Goal: Task Accomplishment & Management: Use online tool/utility

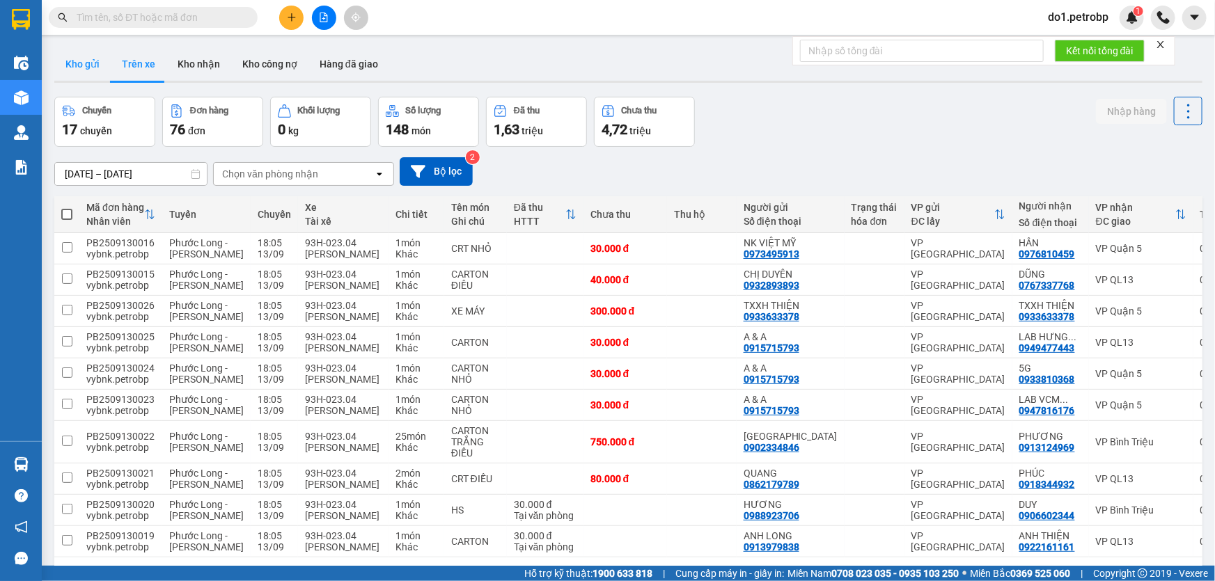
click at [74, 74] on button "Kho gửi" at bounding box center [82, 63] width 56 height 33
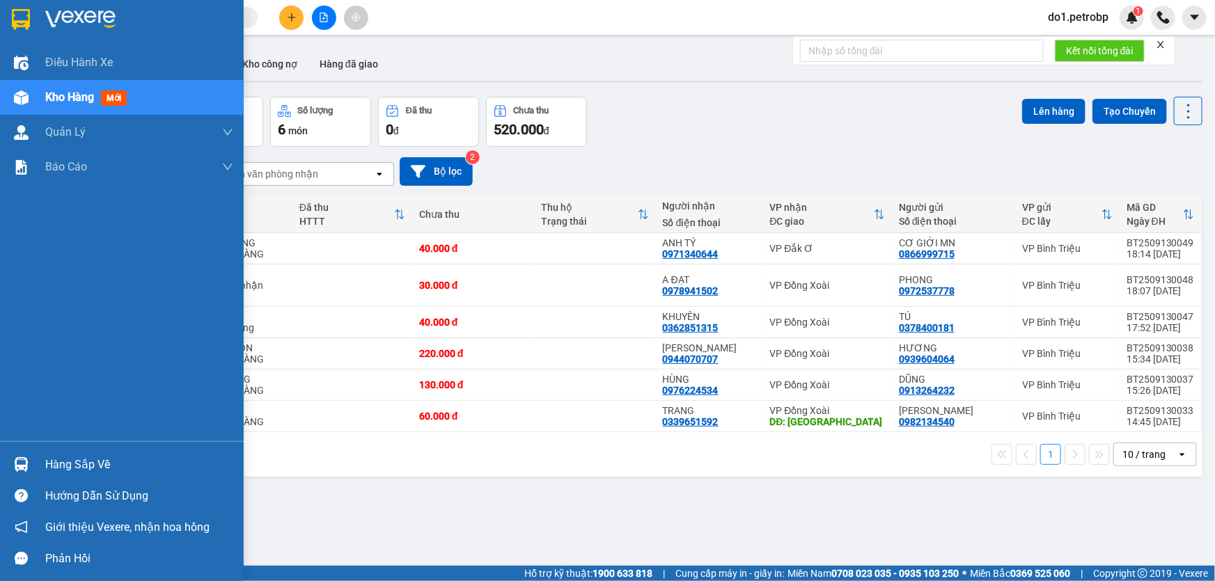
drag, startPoint x: 13, startPoint y: 457, endPoint x: 45, endPoint y: 464, distance: 32.8
click at [13, 457] on div at bounding box center [21, 464] width 24 height 24
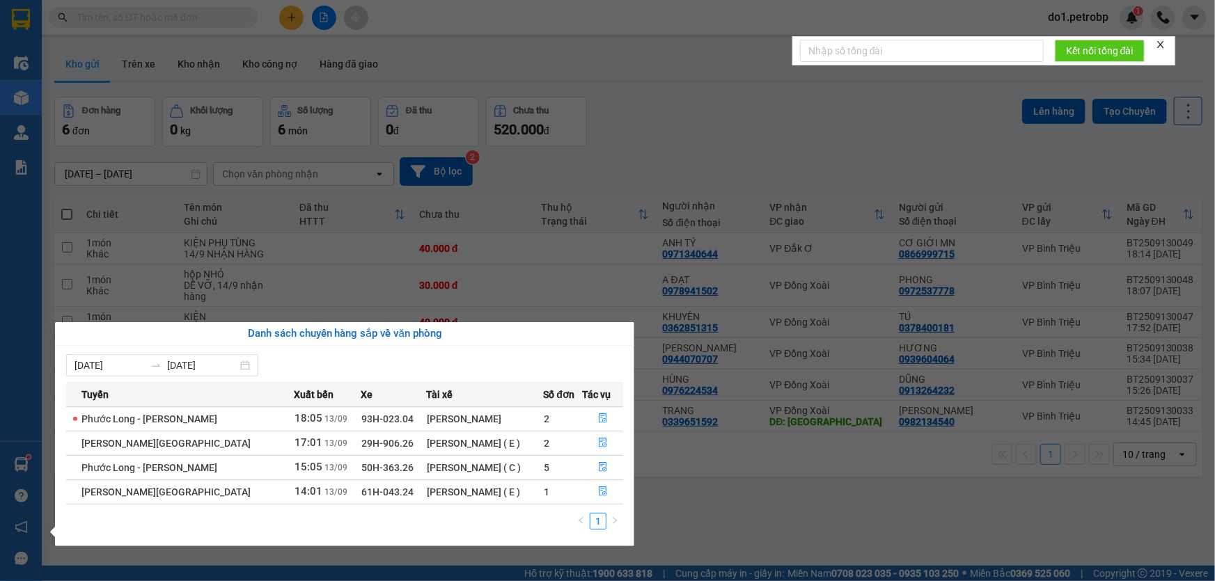
click at [814, 468] on section "Kết quả tìm kiếm ( 0 ) Bộ lọc No Data do1.petrobp 1 Điều hành xe Kho hàng mới Q…" at bounding box center [607, 290] width 1215 height 581
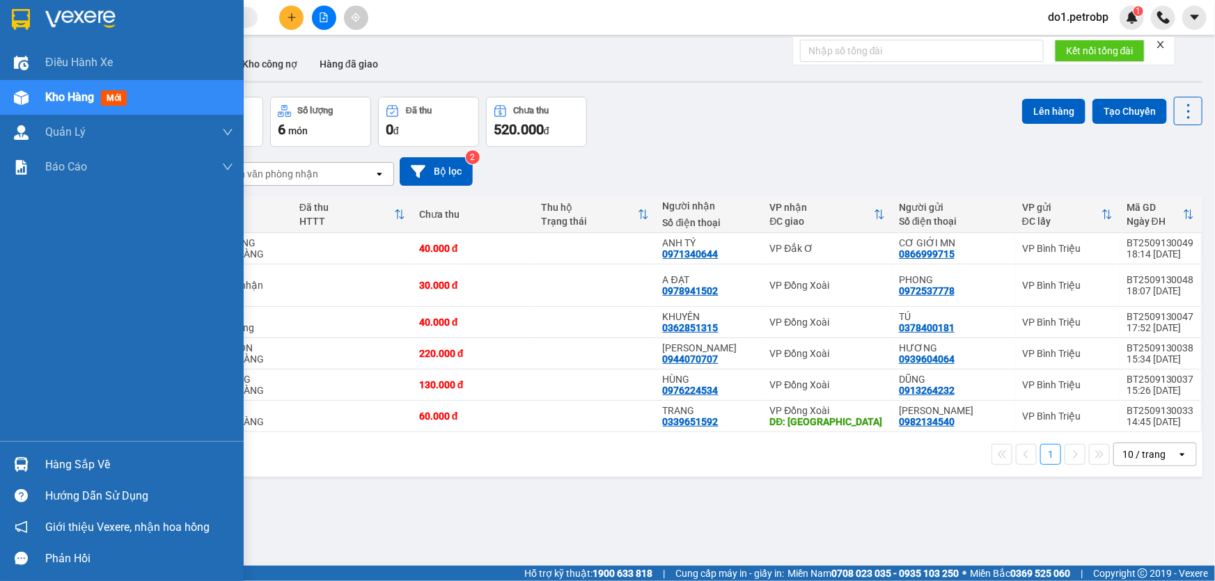
click at [11, 459] on div at bounding box center [21, 464] width 24 height 24
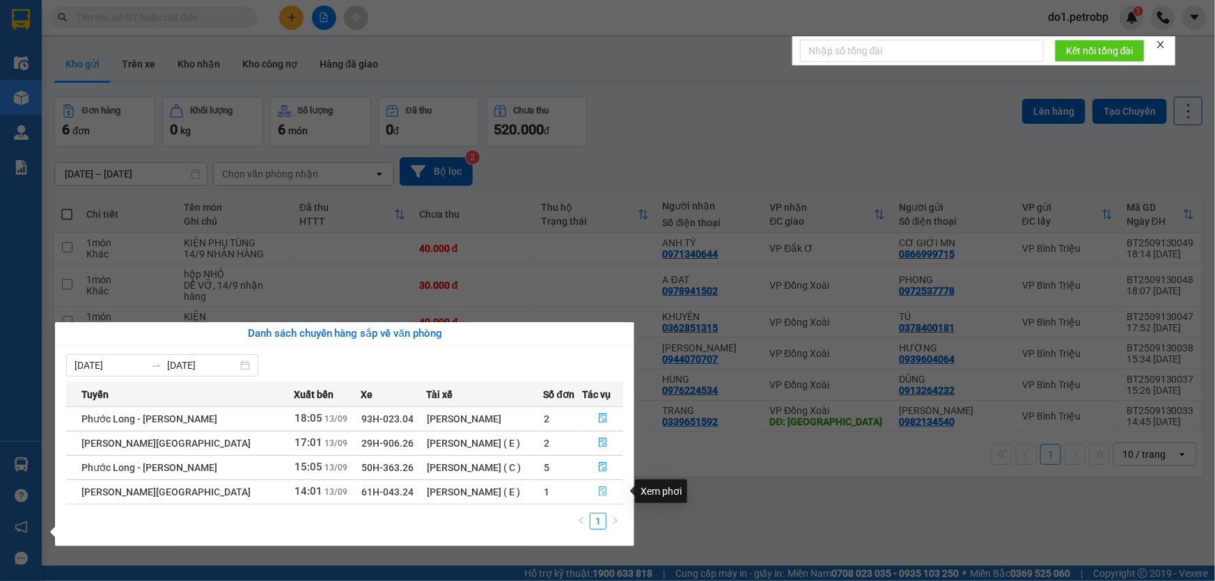
click at [607, 487] on button "button" at bounding box center [603, 492] width 40 height 22
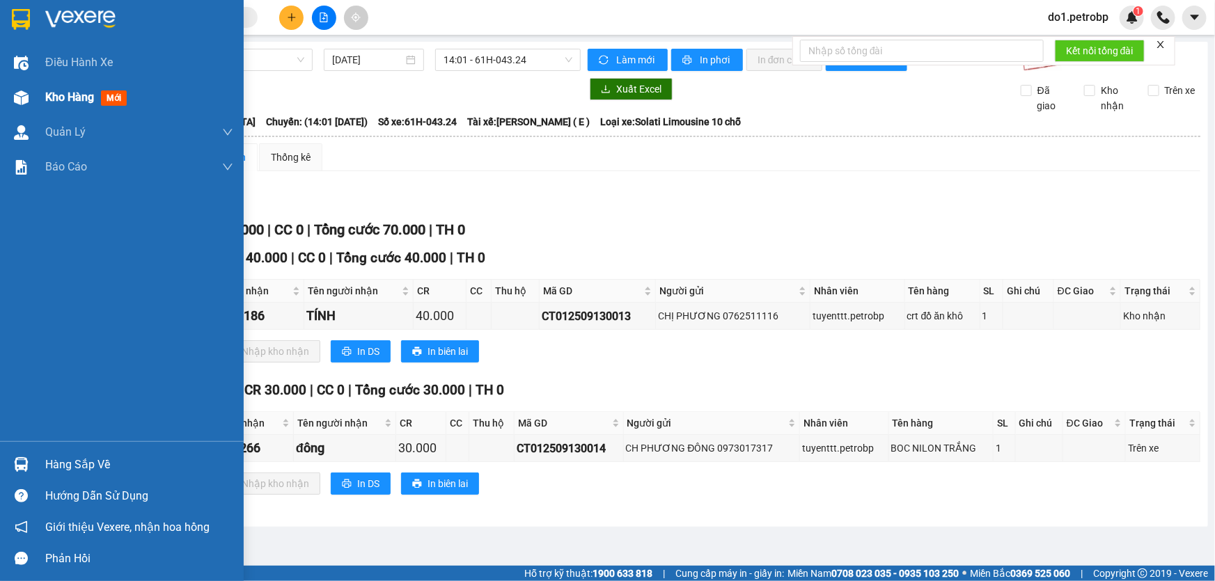
click at [60, 86] on div "Kho hàng mới" at bounding box center [139, 97] width 188 height 35
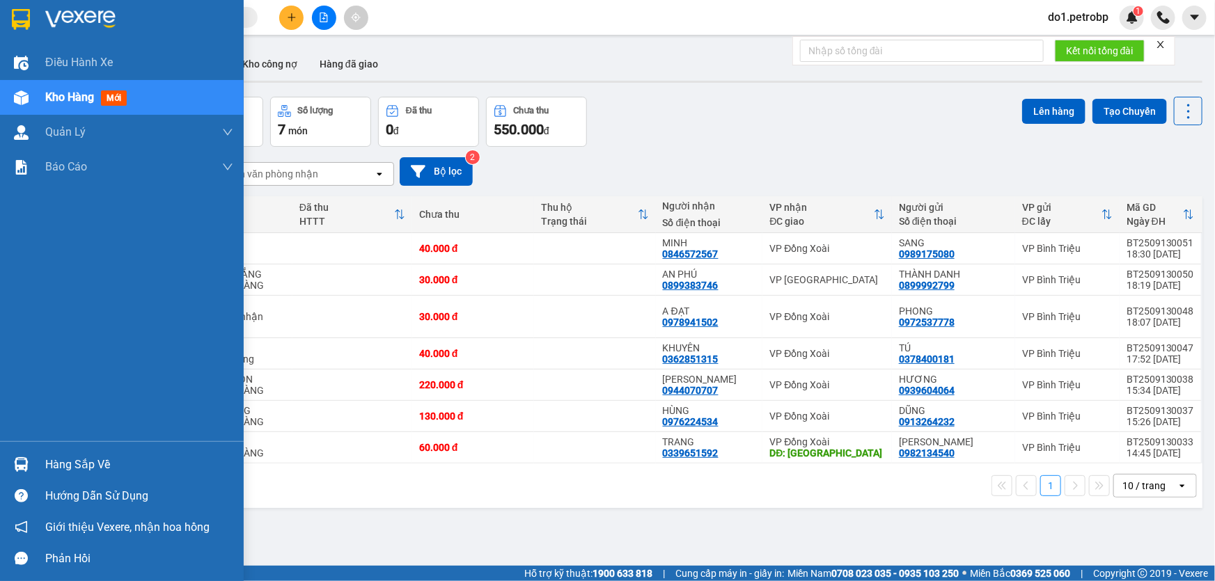
click at [14, 460] on img at bounding box center [21, 464] width 15 height 15
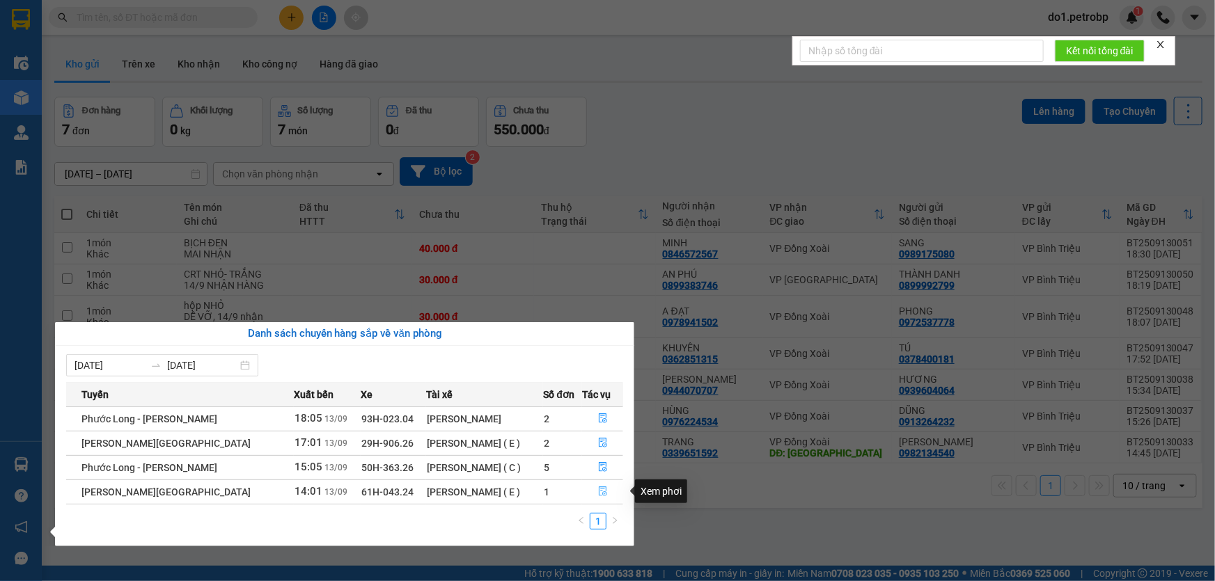
click at [598, 493] on icon "file-done" at bounding box center [603, 492] width 10 height 10
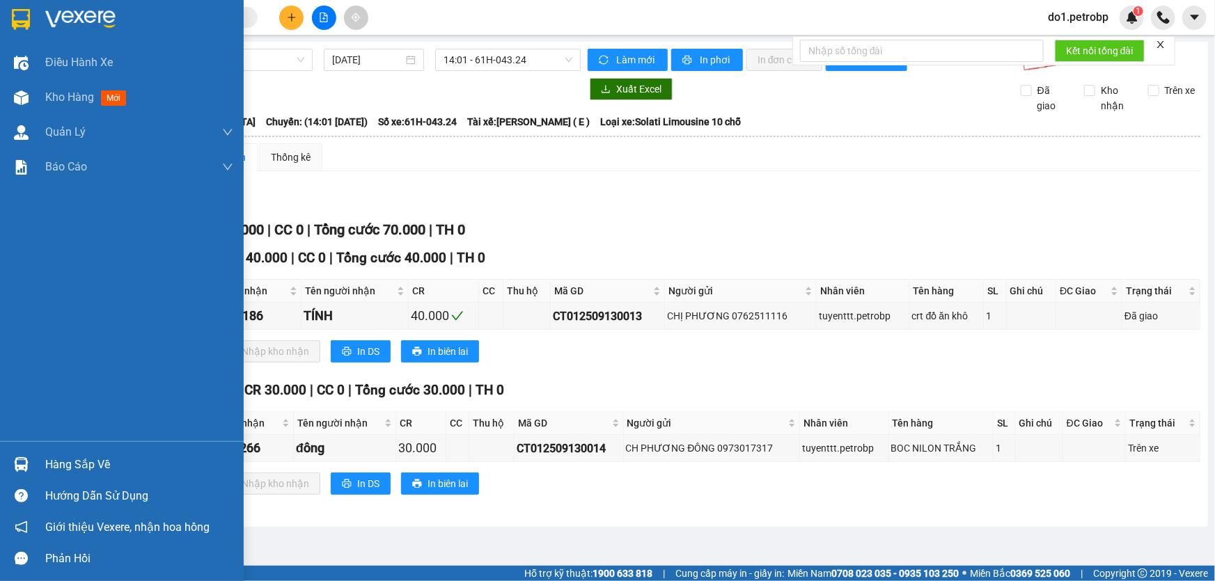
click at [32, 461] on div at bounding box center [21, 464] width 24 height 24
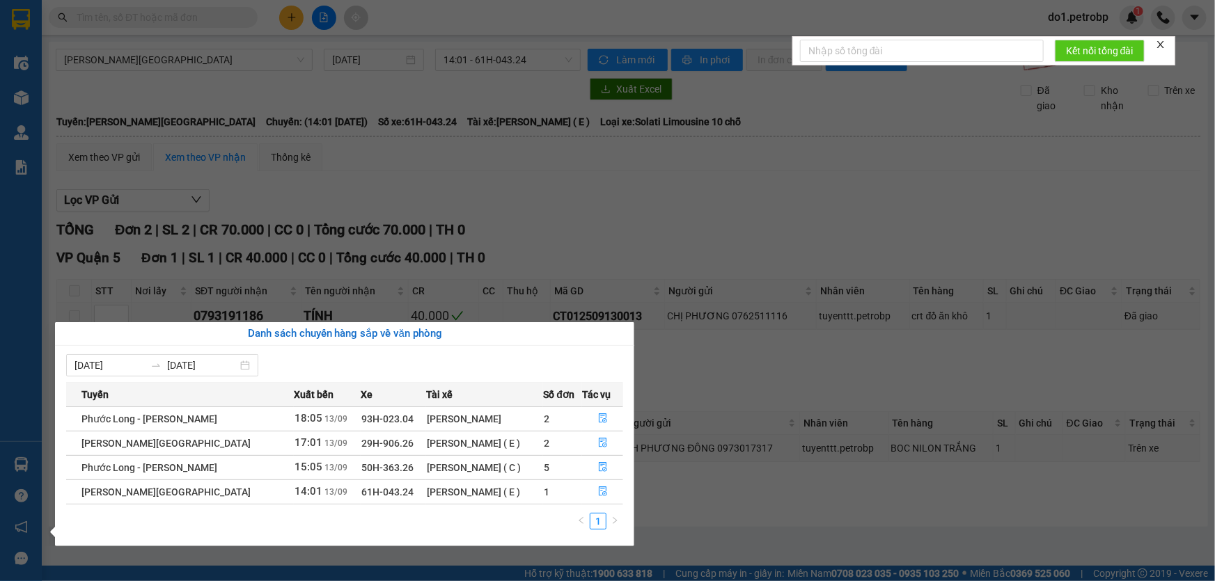
click at [515, 195] on section "Kết quả tìm kiếm ( 0 ) Bộ lọc No Data do1.petrobp 1 Điều hành xe Kho hàng mới Q…" at bounding box center [607, 290] width 1215 height 581
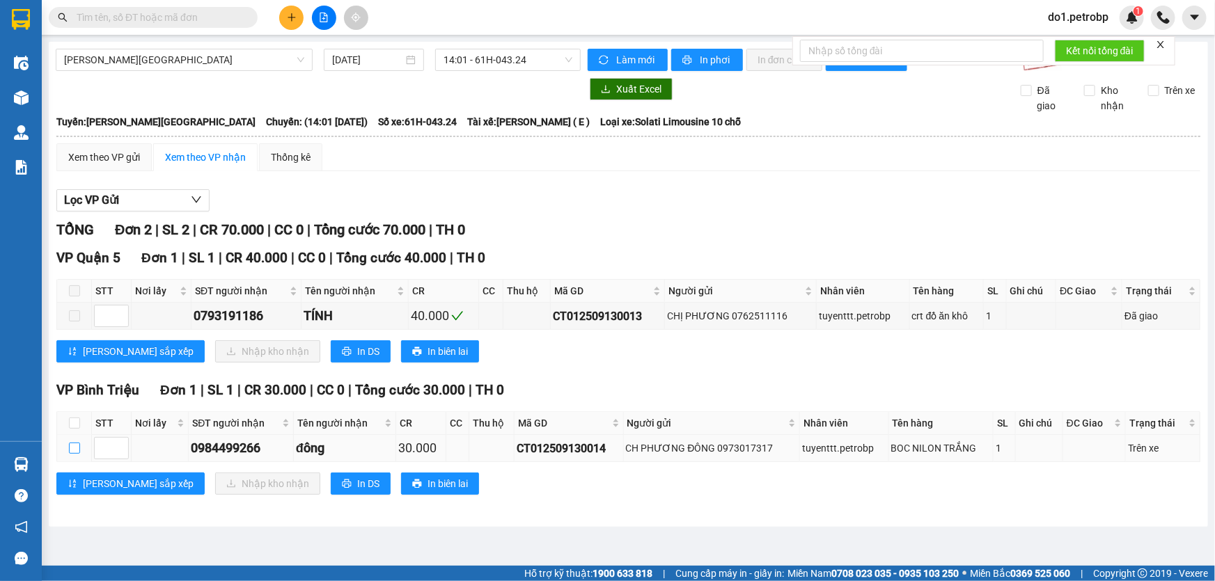
click at [77, 446] on input "checkbox" at bounding box center [74, 448] width 11 height 11
checkbox input "true"
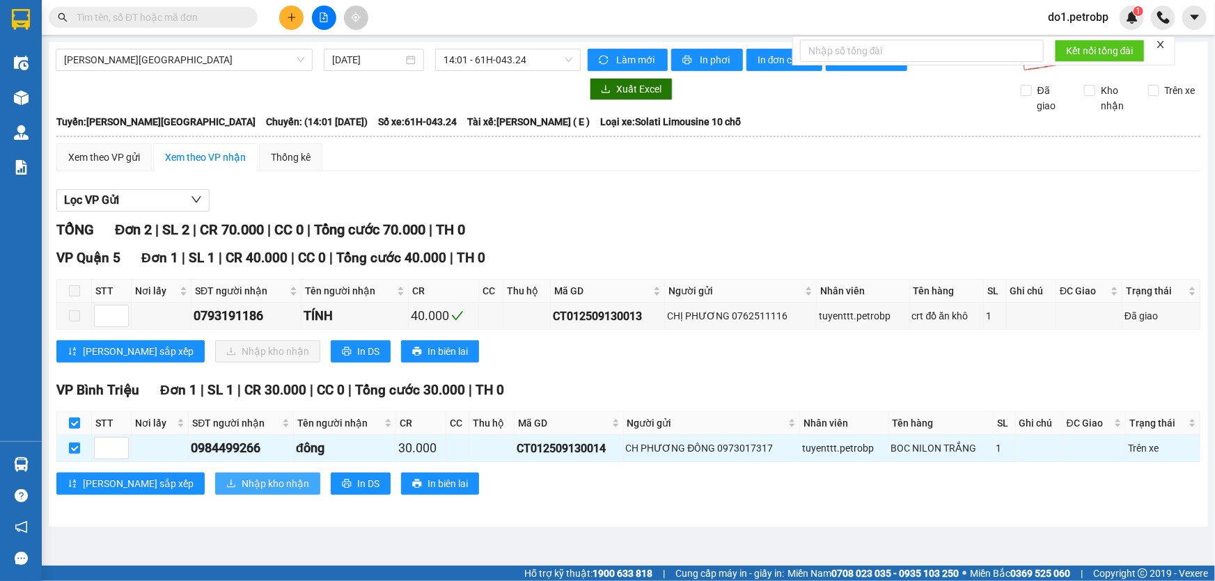
click at [242, 485] on span "Nhập kho nhận" at bounding box center [276, 483] width 68 height 15
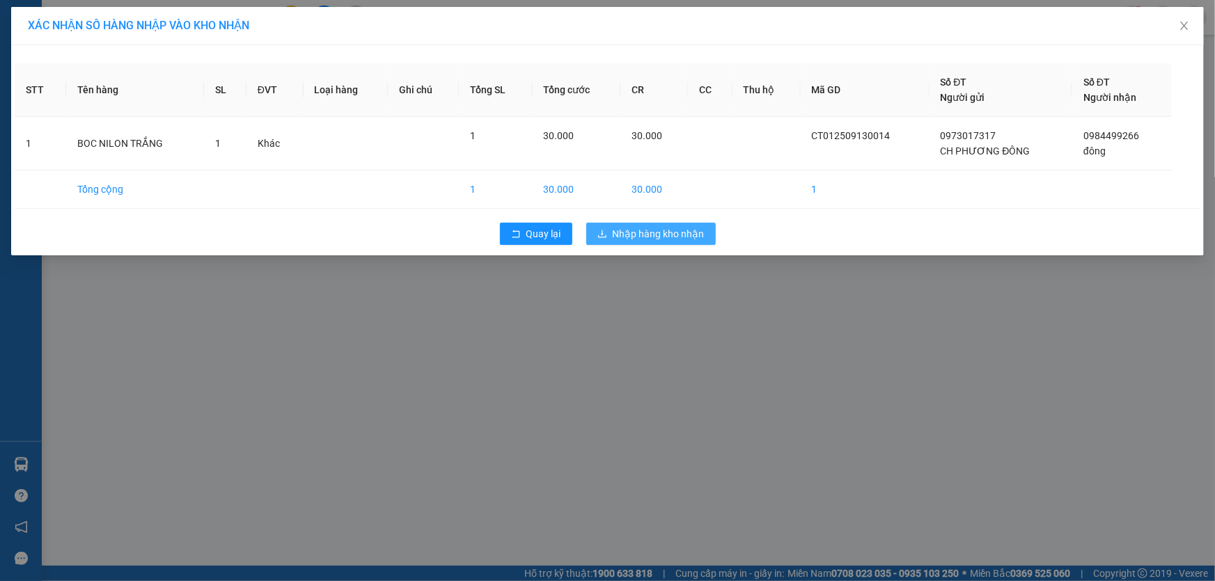
click at [665, 235] on span "Nhập hàng kho nhận" at bounding box center [659, 233] width 92 height 15
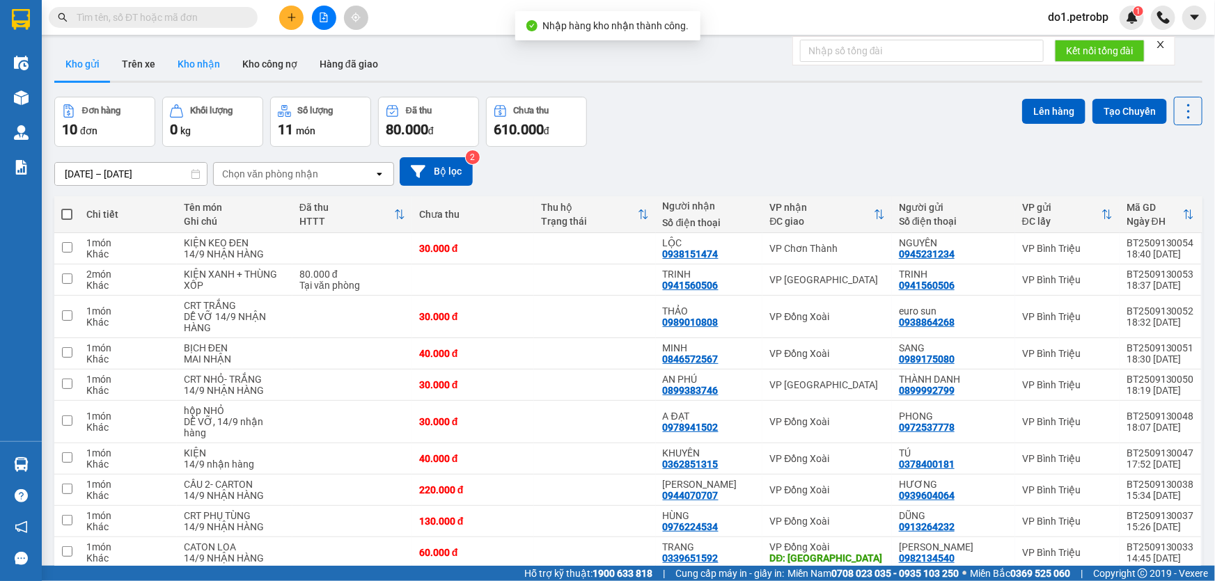
click at [184, 61] on button "Kho nhận" at bounding box center [198, 63] width 65 height 33
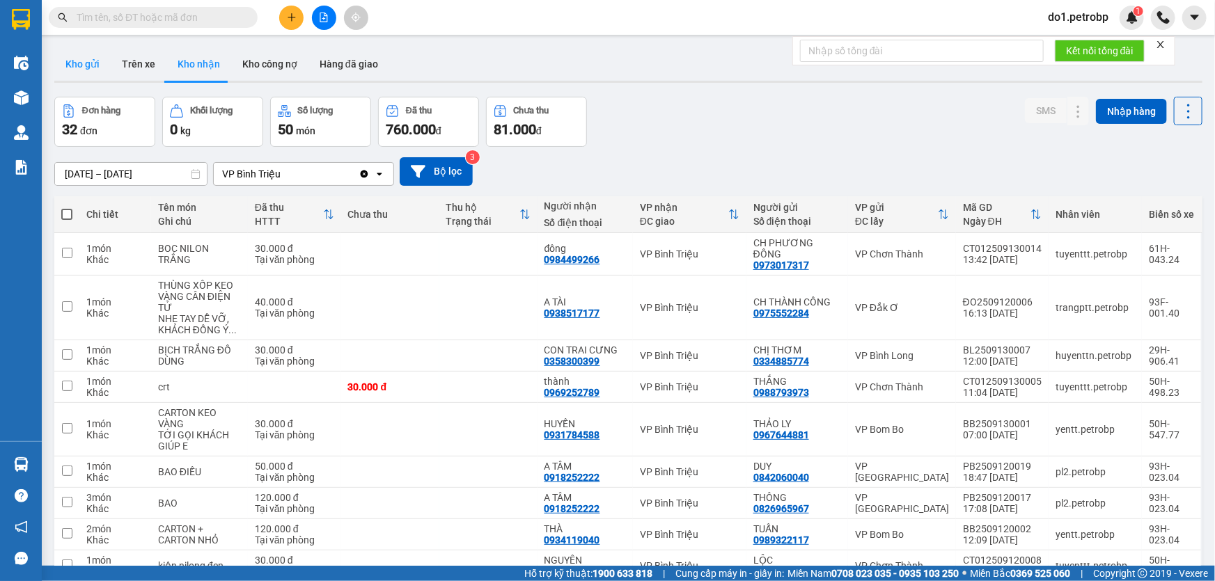
click at [104, 57] on button "Kho gửi" at bounding box center [82, 63] width 56 height 33
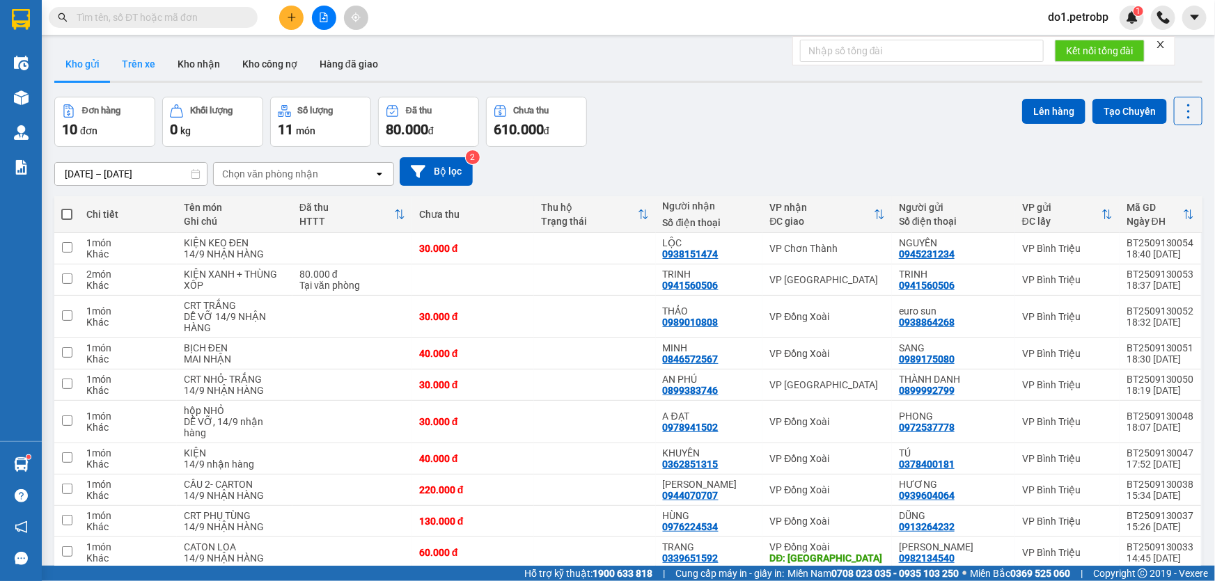
drag, startPoint x: 192, startPoint y: 63, endPoint x: 136, endPoint y: 64, distance: 55.7
click at [191, 63] on button "Kho nhận" at bounding box center [198, 63] width 65 height 33
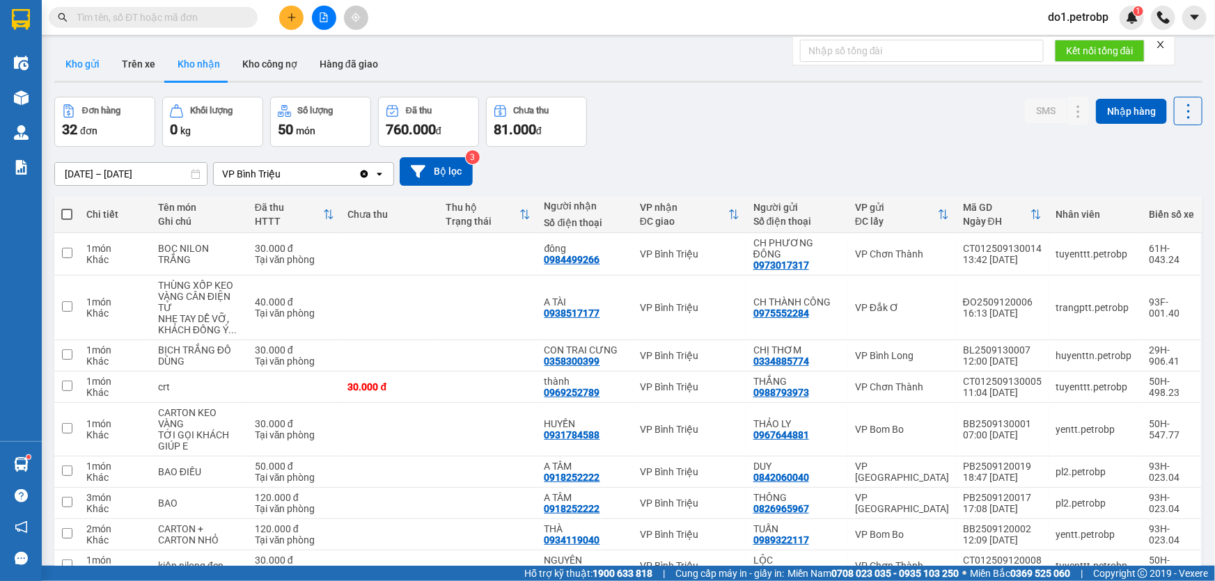
click at [83, 75] on button "Kho gửi" at bounding box center [82, 63] width 56 height 33
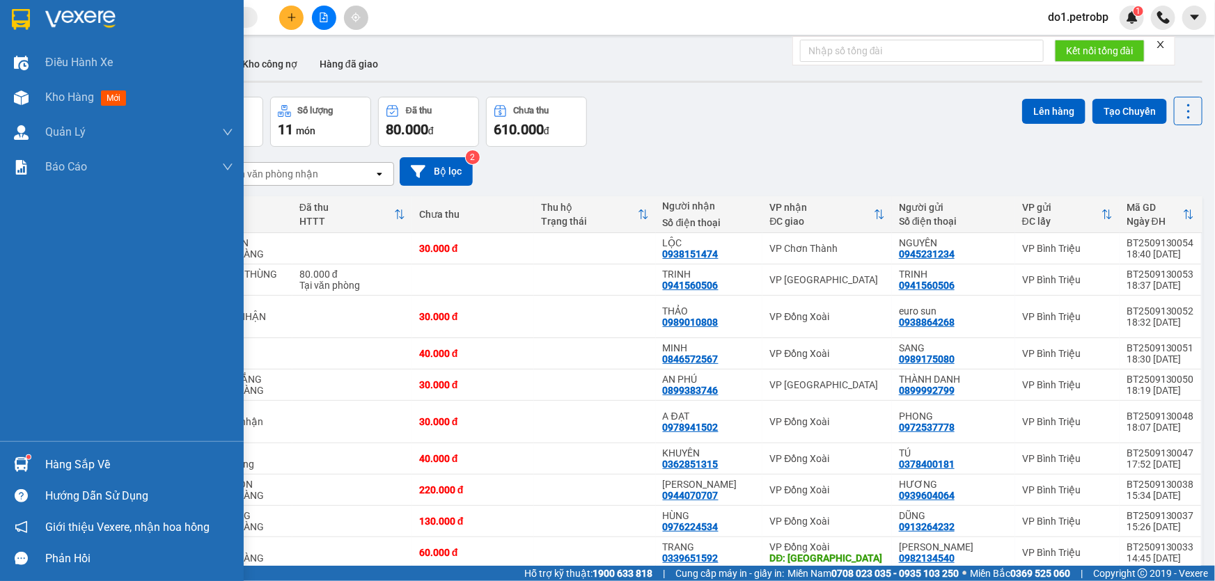
drag, startPoint x: 38, startPoint y: 440, endPoint x: 31, endPoint y: 451, distance: 12.8
click at [35, 441] on div "Điều hành xe Kho hàng mới Quản [PERSON_NAME] lý chuyến Quản lý giao nhận mới Qu…" at bounding box center [122, 290] width 244 height 581
click at [31, 453] on div at bounding box center [21, 464] width 24 height 24
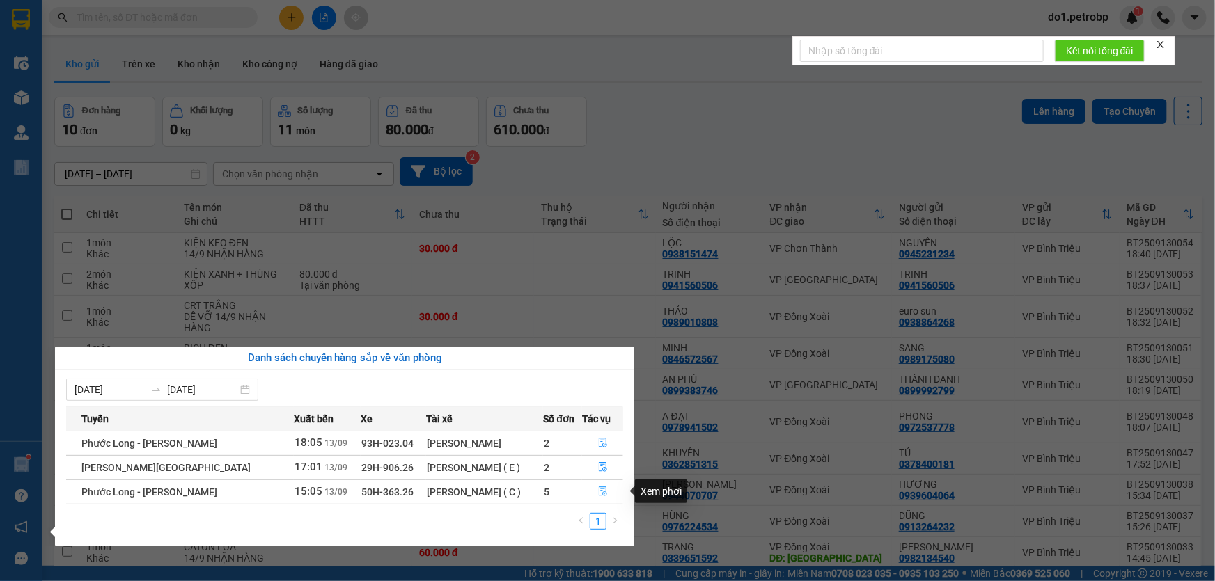
click at [588, 494] on button "button" at bounding box center [603, 492] width 40 height 22
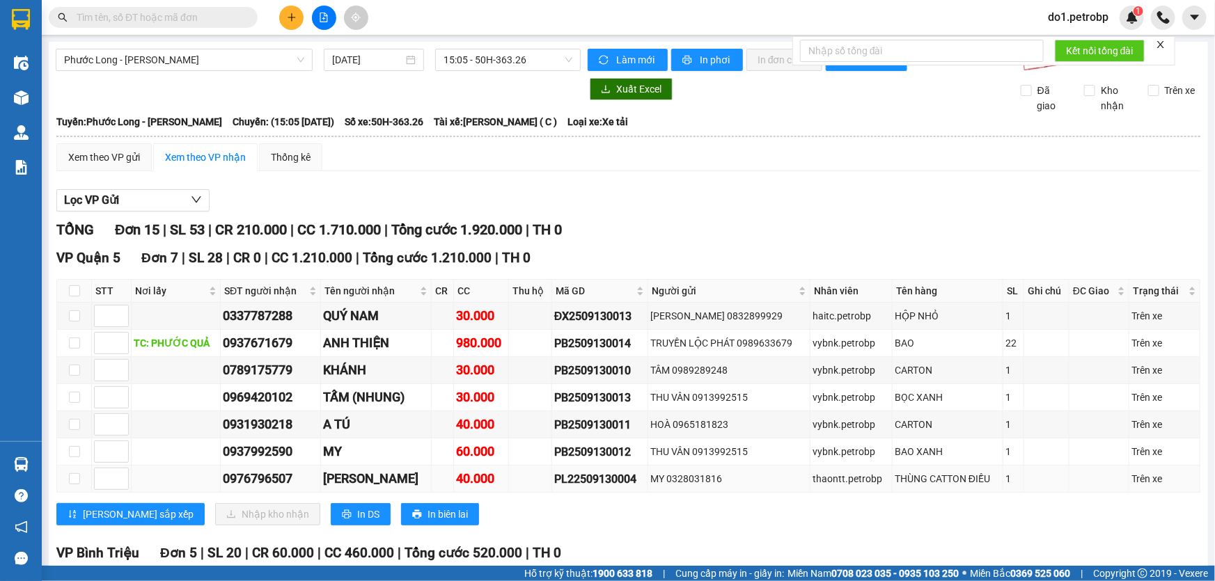
scroll to position [126, 0]
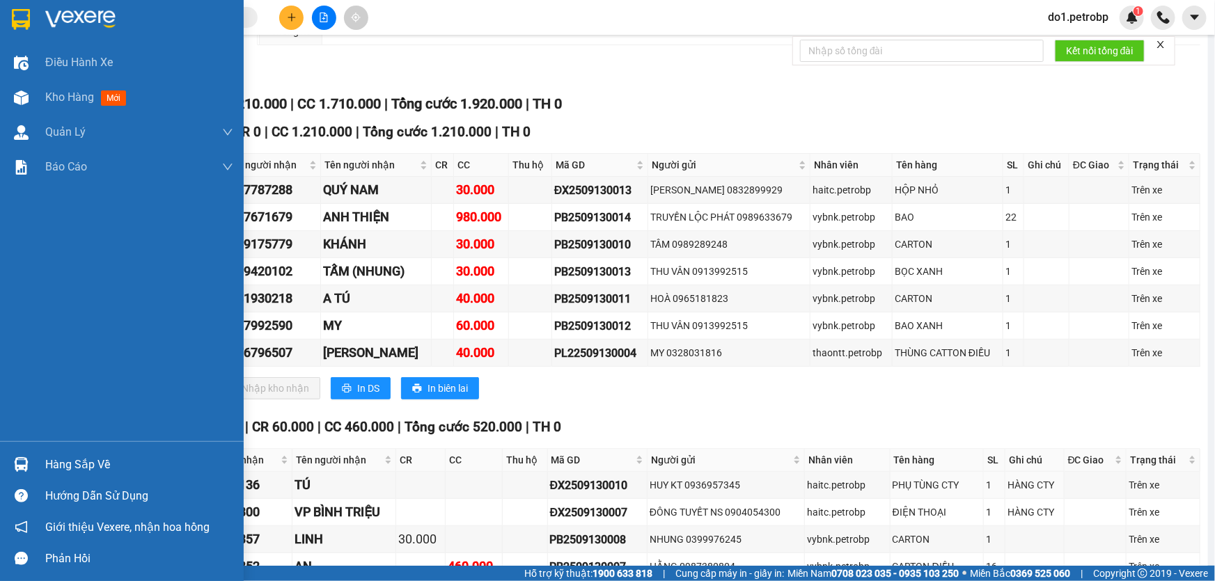
click at [2, 459] on div "Hàng sắp về" at bounding box center [122, 464] width 244 height 31
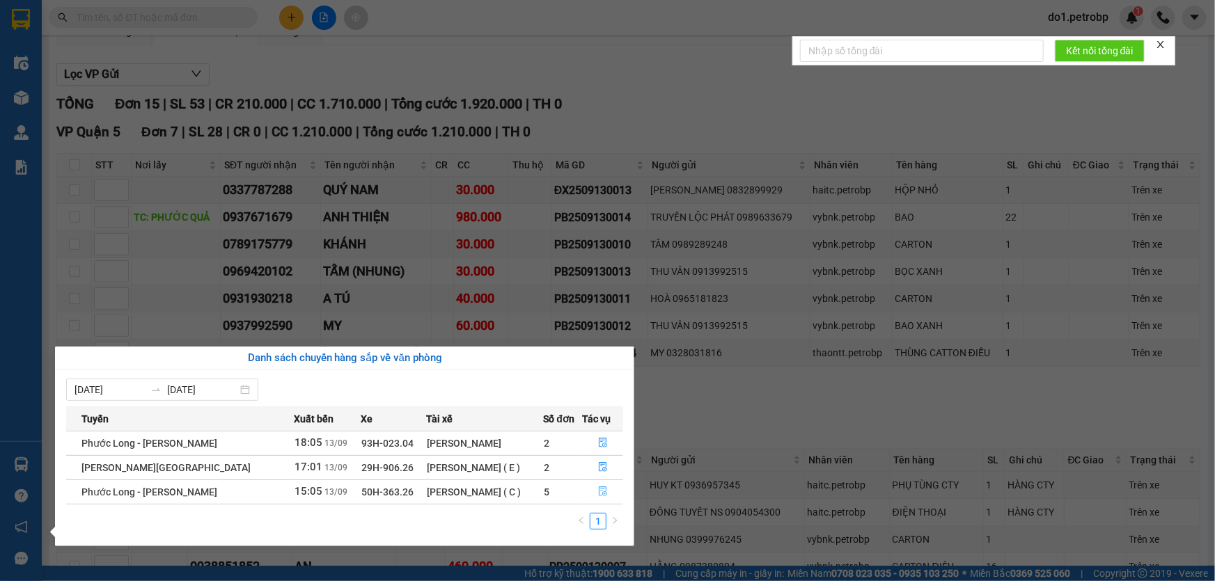
click at [593, 496] on button "button" at bounding box center [603, 492] width 40 height 22
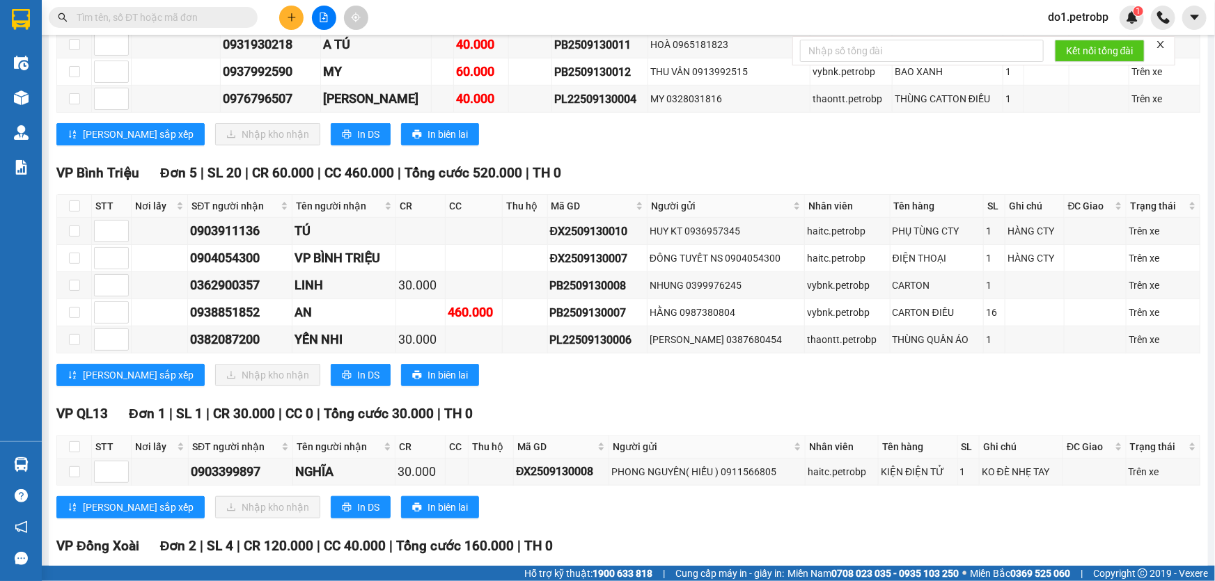
scroll to position [379, 0]
